Goal: Task Accomplishment & Management: Use online tool/utility

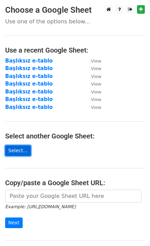
click at [15, 153] on link "Select..." at bounding box center [18, 151] width 26 height 11
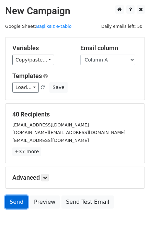
click at [15, 203] on link "Send" at bounding box center [16, 202] width 23 height 13
